Goal: Information Seeking & Learning: Learn about a topic

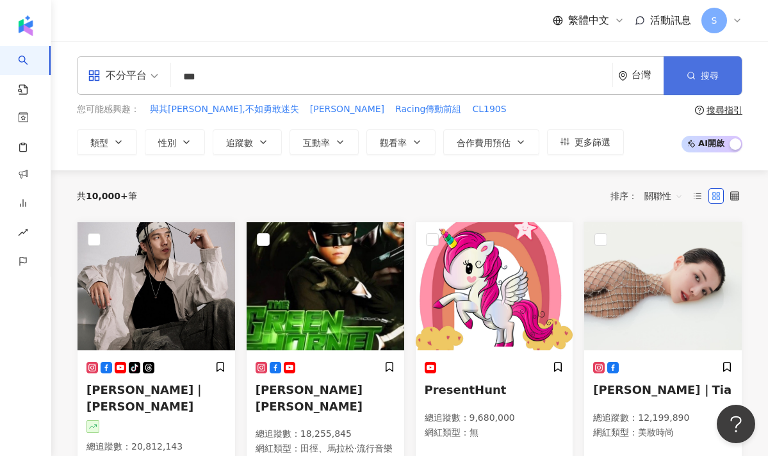
click at [695, 74] on icon "button" at bounding box center [690, 75] width 9 height 9
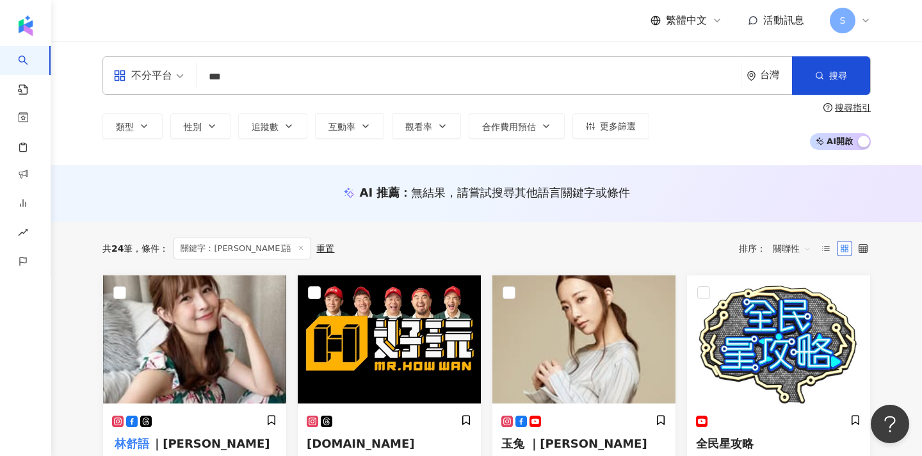
click at [244, 80] on input "***" at bounding box center [469, 77] width 534 height 24
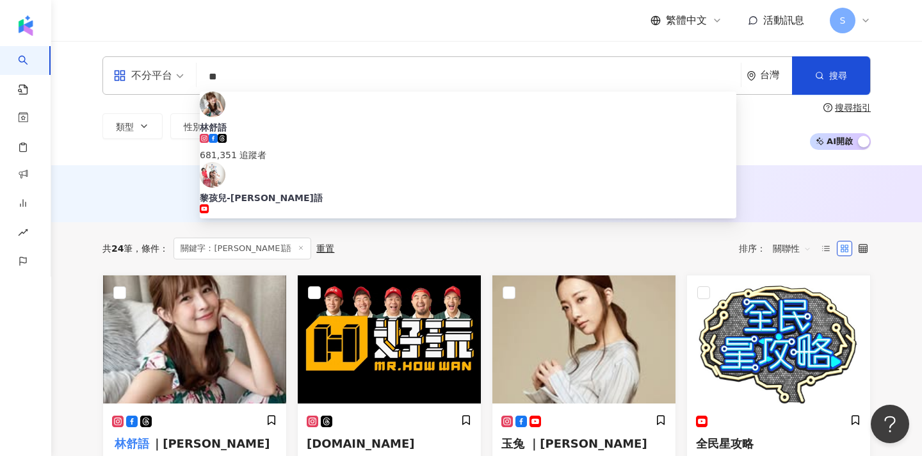
type input "*"
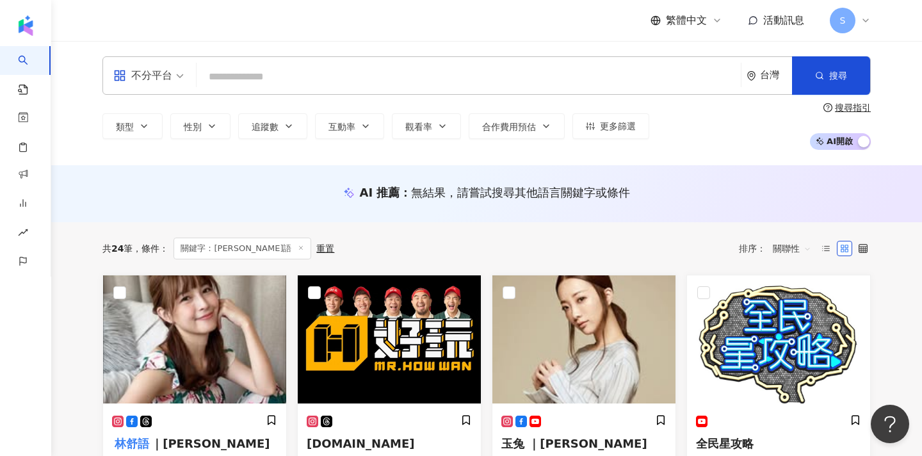
paste input "**********"
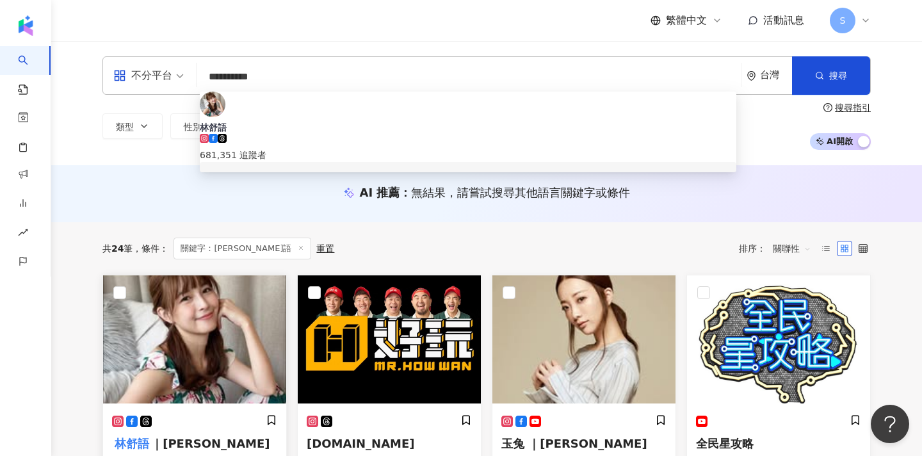
type input "**********"
click at [183, 395] on img at bounding box center [194, 339] width 183 height 128
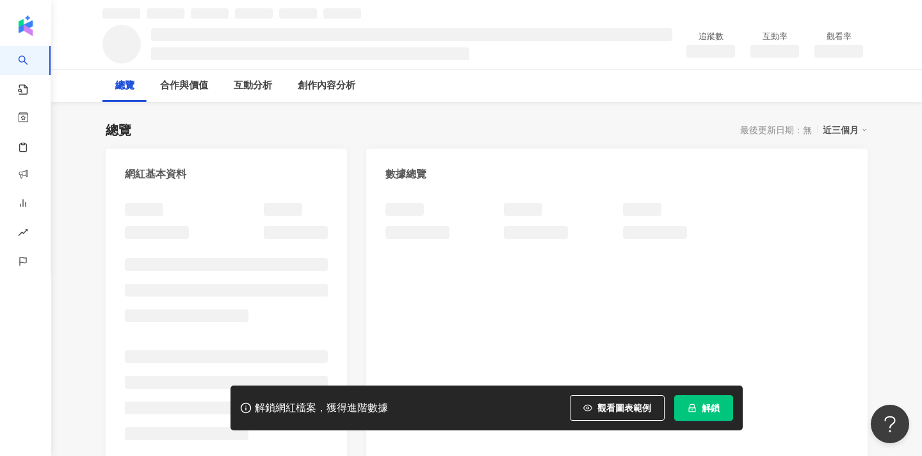
scroll to position [63, 0]
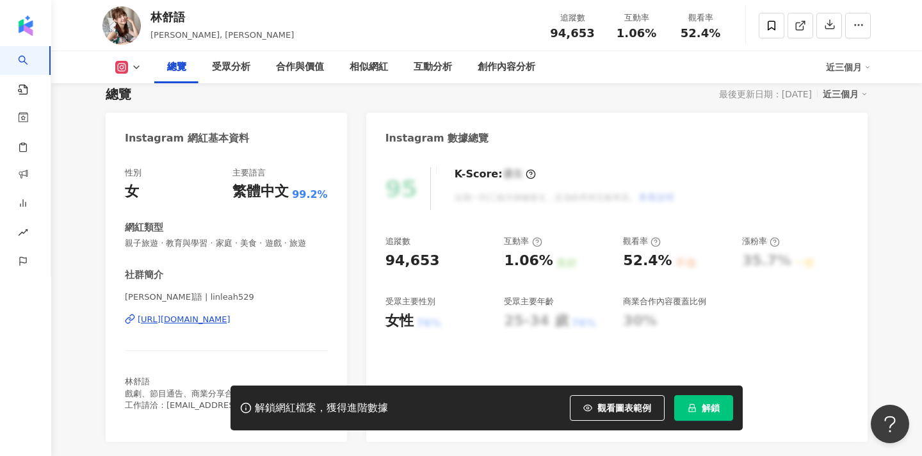
scroll to position [166, 0]
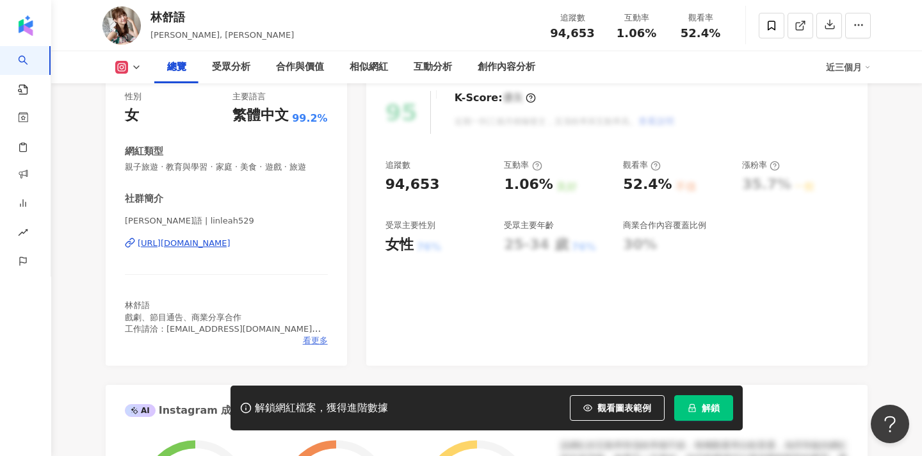
click at [317, 338] on span "看更多" at bounding box center [315, 341] width 25 height 12
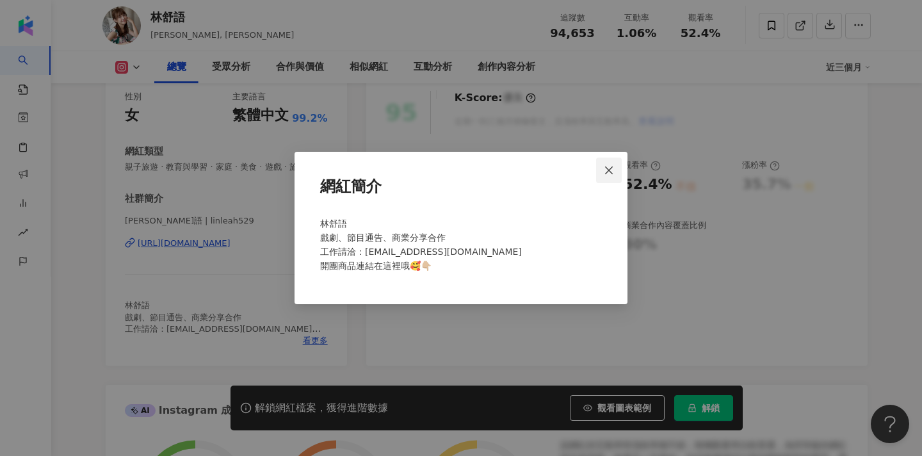
click at [613, 173] on icon "close" at bounding box center [609, 170] width 10 height 10
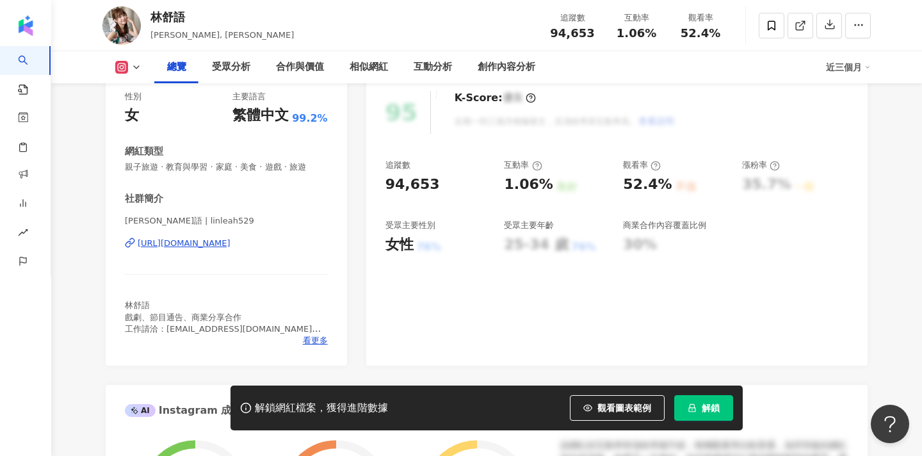
click at [718, 407] on span "解鎖" at bounding box center [711, 408] width 18 height 10
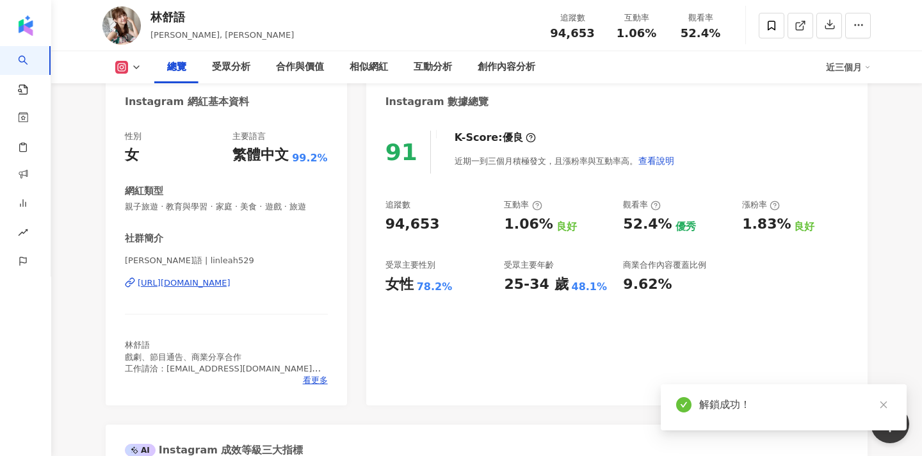
scroll to position [101, 0]
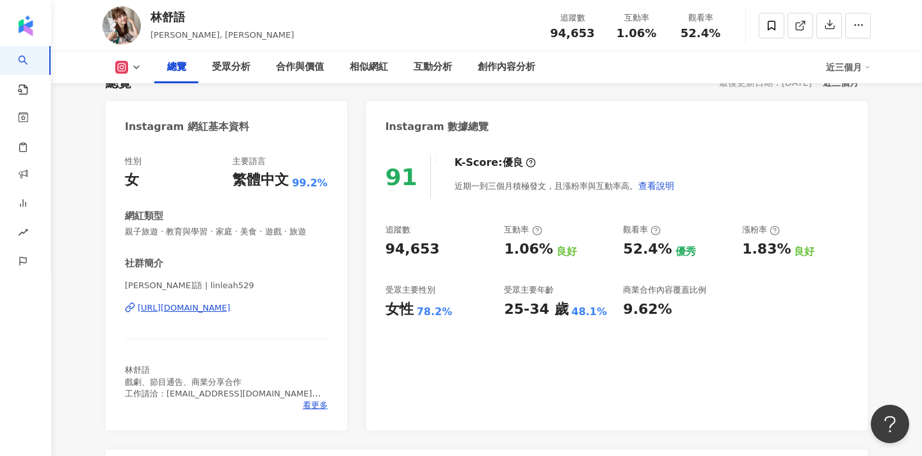
click at [196, 284] on span "林舒語 | linleah529" at bounding box center [226, 286] width 203 height 12
drag, startPoint x: 126, startPoint y: 283, endPoint x: 146, endPoint y: 284, distance: 19.9
click at [146, 284] on span "林舒語 | linleah529" at bounding box center [226, 286] width 203 height 12
copy span "林舒語"
click at [780, 25] on span at bounding box center [772, 26] width 26 height 26
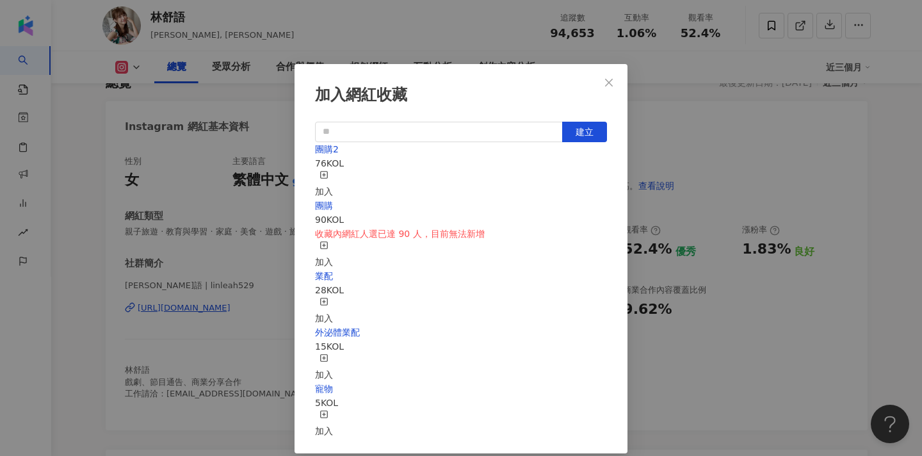
click at [333, 177] on div "加入" at bounding box center [324, 184] width 18 height 28
click at [610, 83] on icon "close" at bounding box center [609, 82] width 8 height 8
click at [608, 83] on div "加入網紅收藏 建立 團購2 77 KOL 已加入 團購 90 KOL 收藏內網紅人選已達 90 人，目前無法新增 加入 業配 28 KOL 加入 外泌體業配 …" at bounding box center [461, 228] width 922 height 456
